Goal: Information Seeking & Learning: Learn about a topic

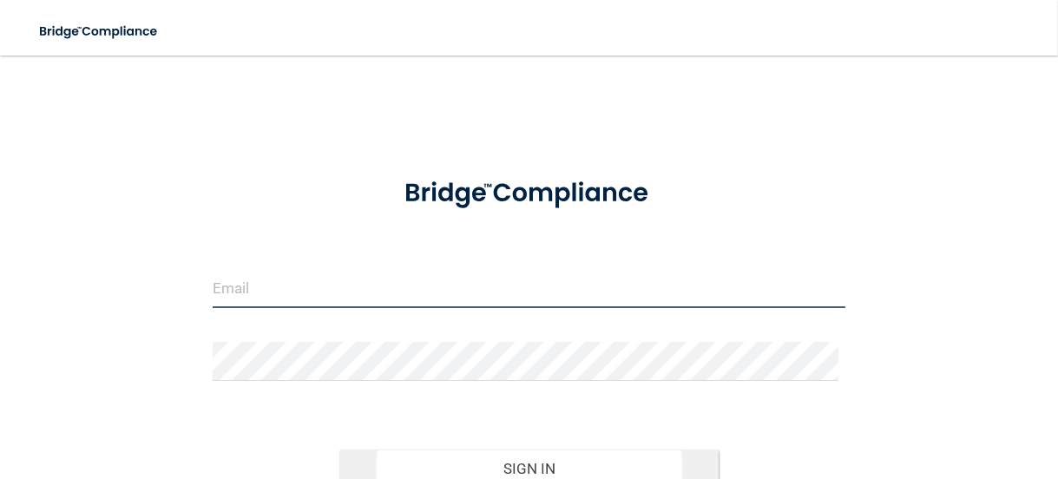
type input "[EMAIL_ADDRESS][DOMAIN_NAME]"
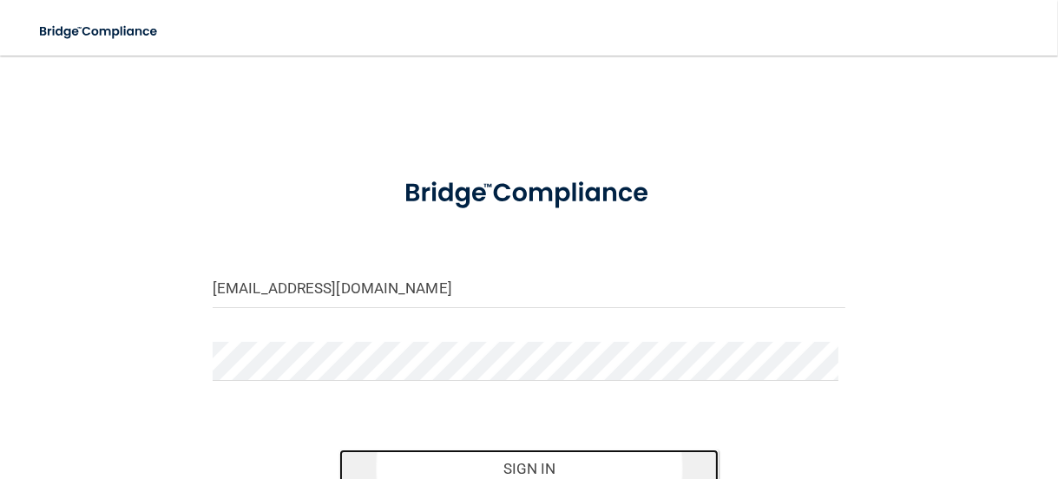
click at [493, 456] on button "Sign In" at bounding box center [528, 468] width 379 height 38
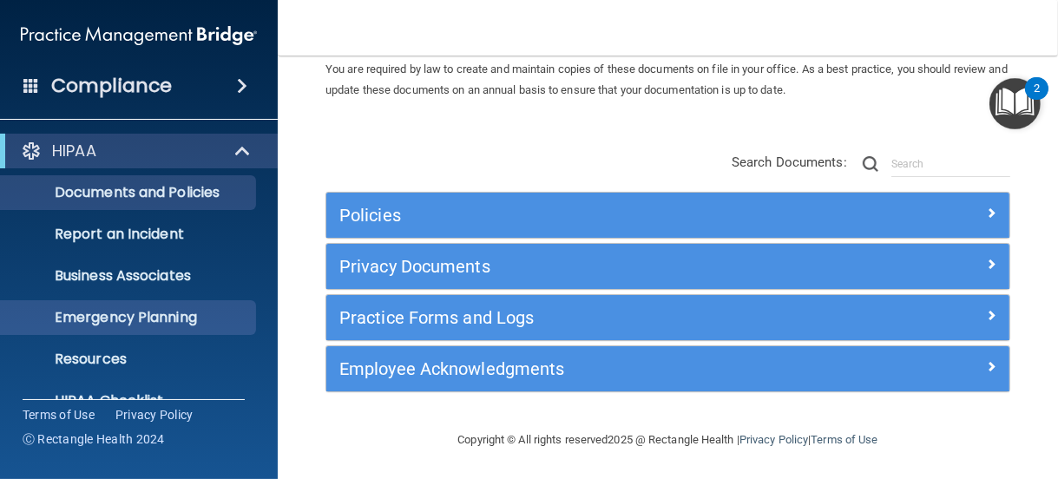
scroll to position [139, 0]
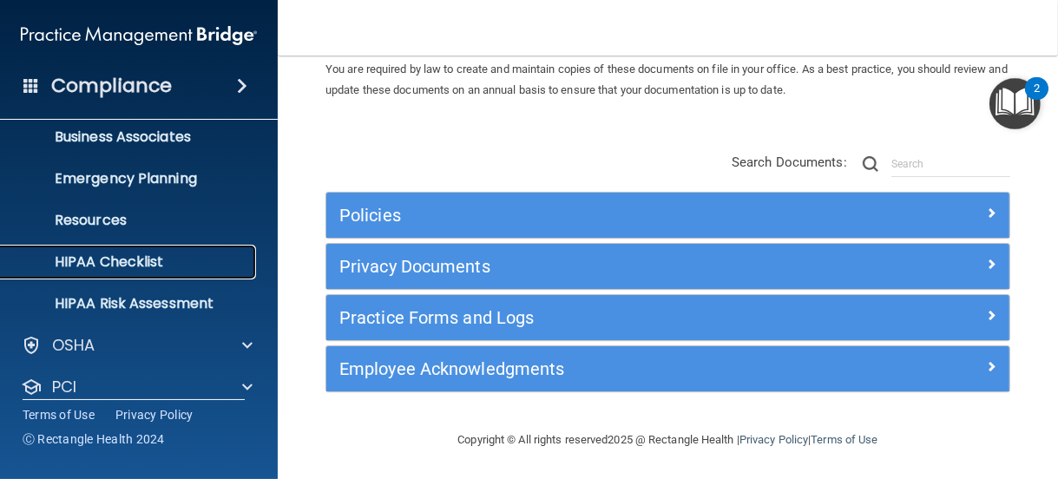
click at [138, 263] on p "HIPAA Checklist" at bounding box center [129, 261] width 237 height 17
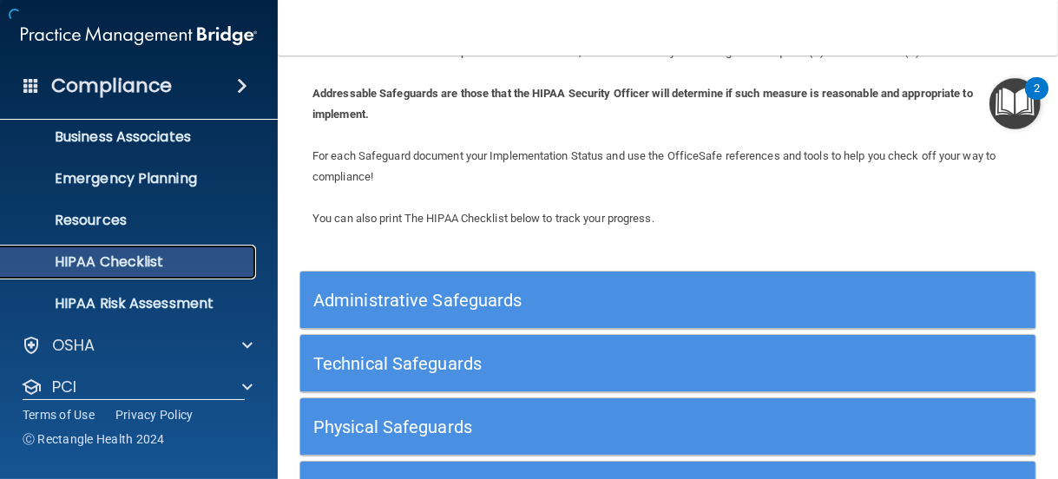
scroll to position [237, 0]
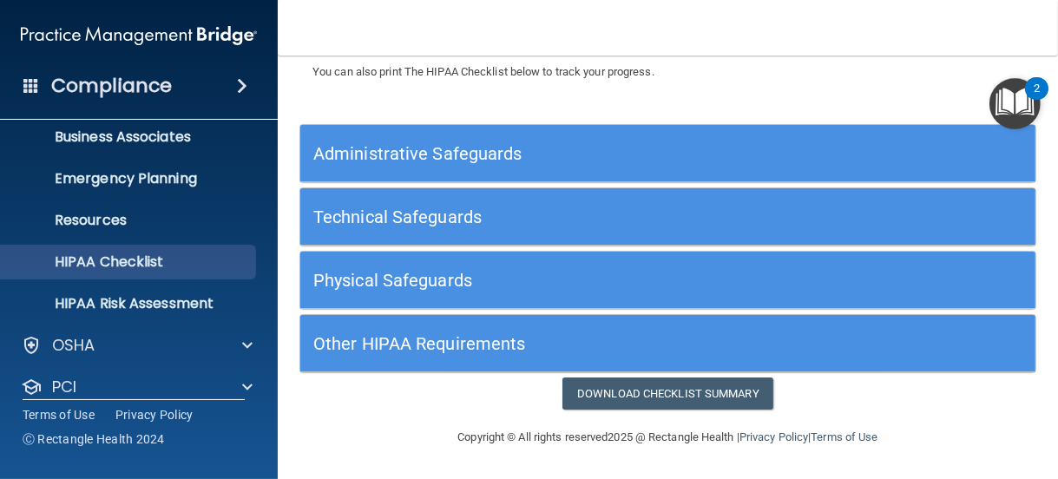
click at [401, 154] on h5 "Administrative Safeguards" at bounding box center [575, 153] width 525 height 19
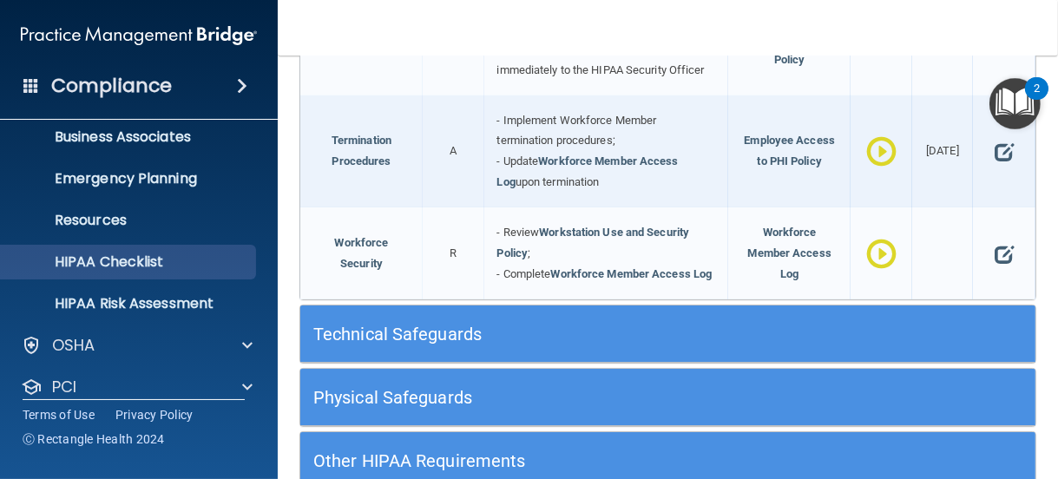
scroll to position [1998, 0]
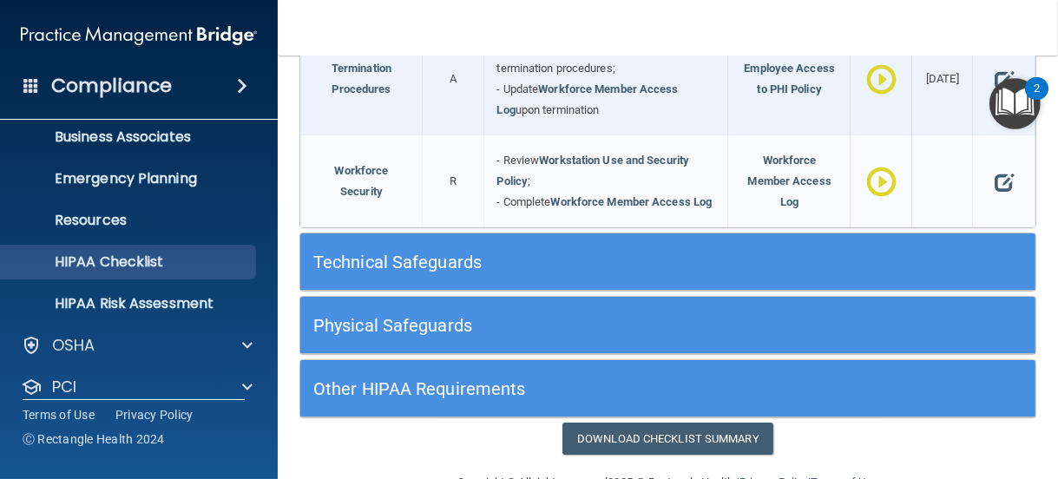
click at [411, 272] on h5 "Technical Safeguards" at bounding box center [575, 262] width 525 height 19
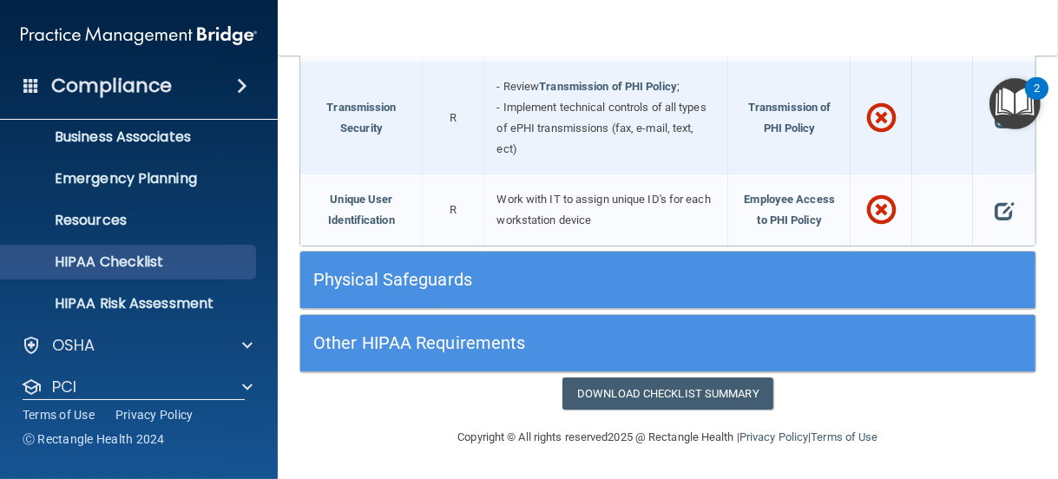
scroll to position [3646, 0]
click at [407, 285] on h5 "Physical Safeguards" at bounding box center [575, 279] width 525 height 19
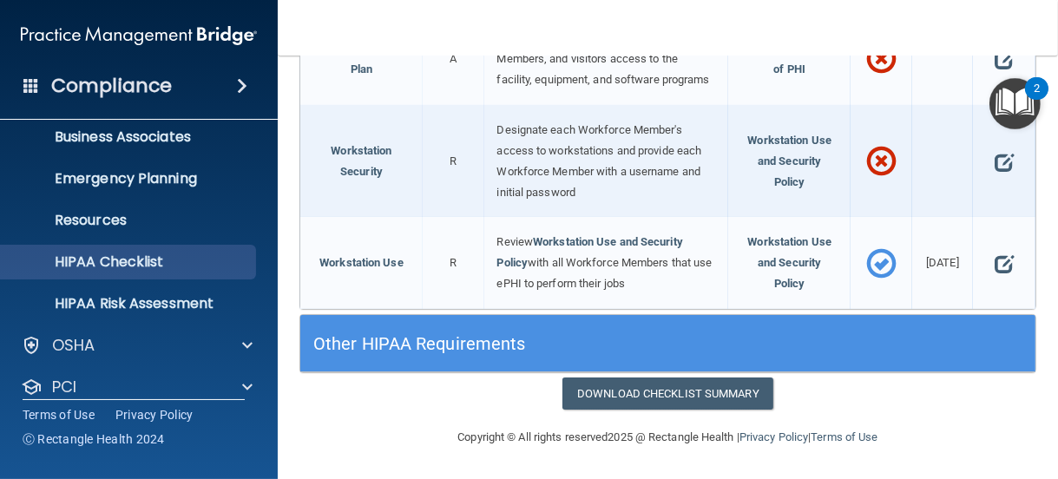
scroll to position [4419, 0]
click at [403, 350] on h5 "Other HIPAA Requirements" at bounding box center [575, 343] width 525 height 19
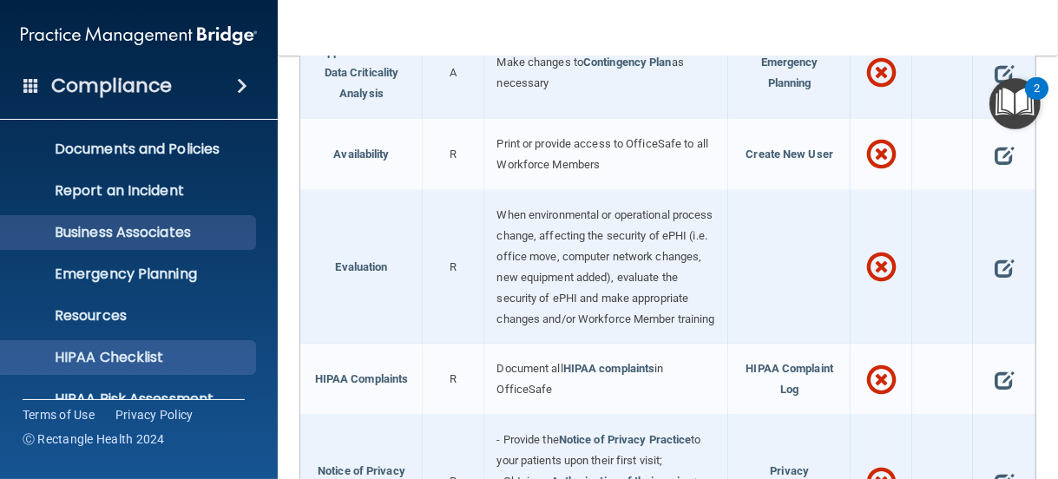
scroll to position [0, 0]
